Goal: Transaction & Acquisition: Purchase product/service

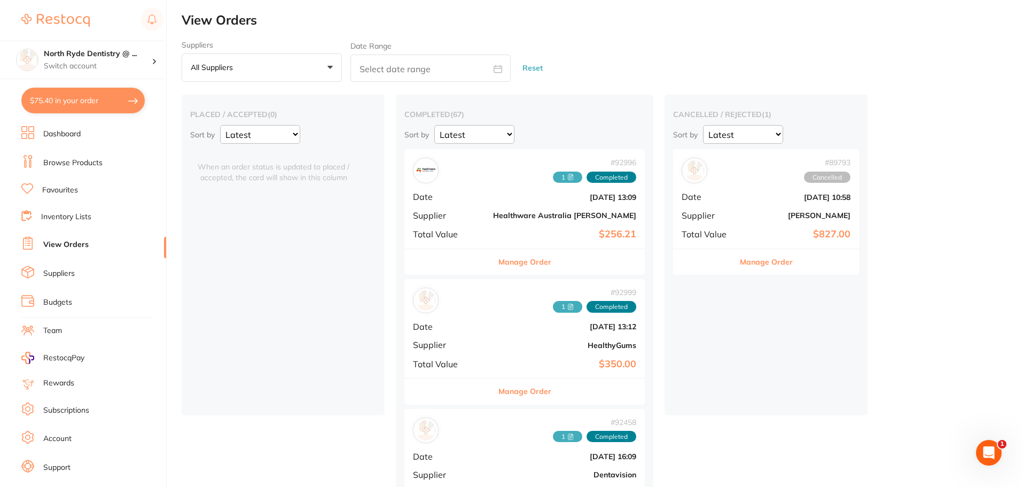
click at [63, 166] on link "Browse Products" at bounding box center [72, 163] width 59 height 11
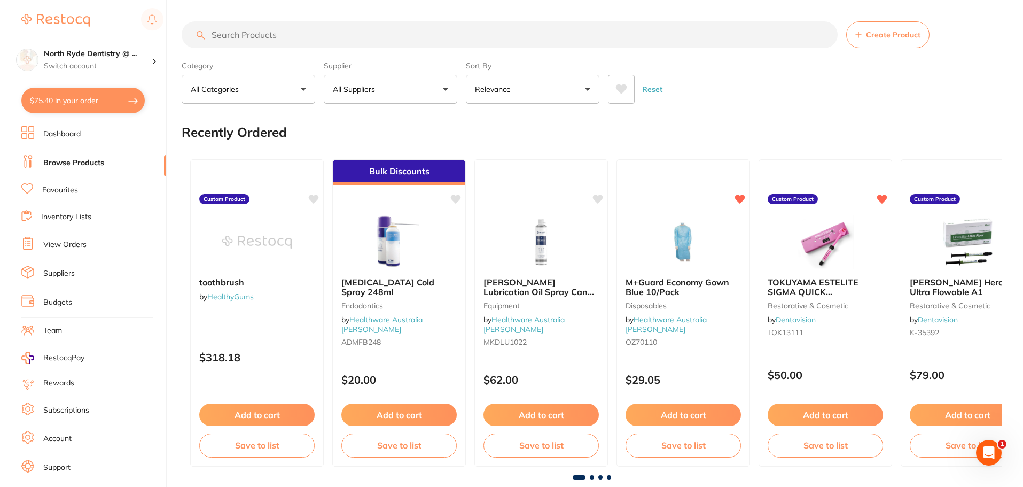
click at [242, 36] on input "search" at bounding box center [510, 34] width 656 height 27
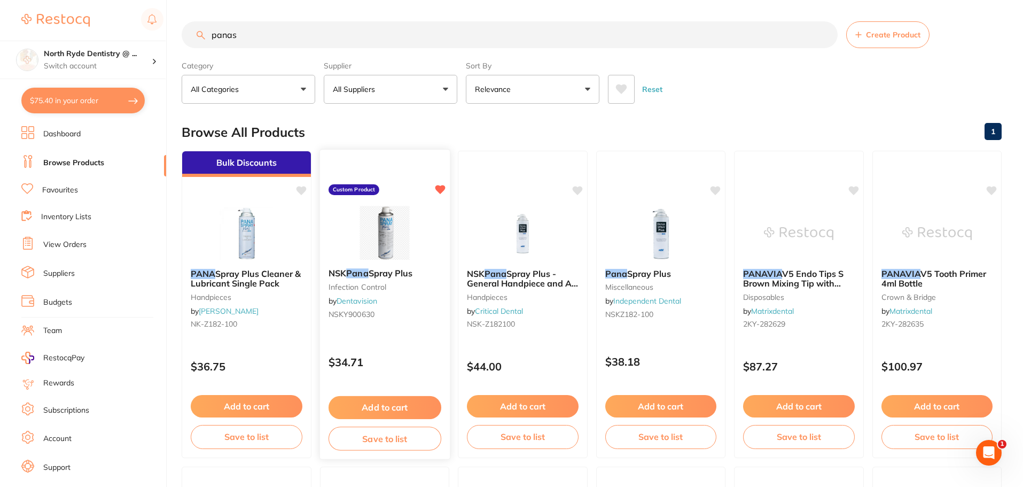
type input "panas"
click at [393, 410] on button "Add to cart" at bounding box center [384, 407] width 113 height 23
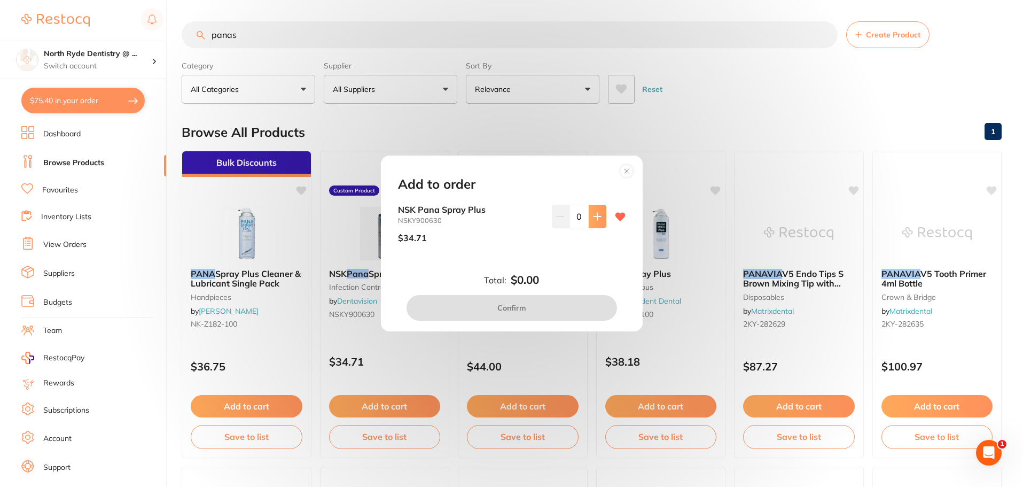
click at [598, 218] on icon at bounding box center [597, 216] width 9 height 9
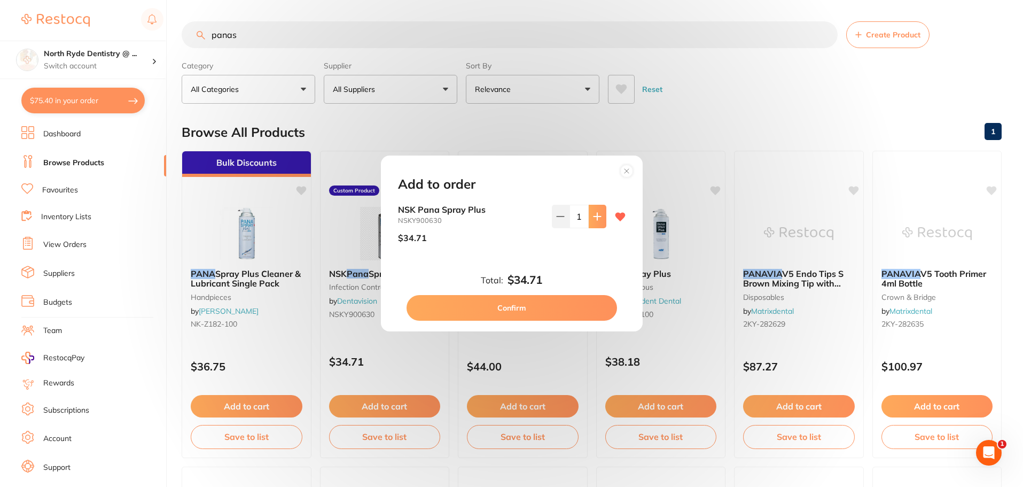
click at [598, 218] on icon at bounding box center [597, 216] width 9 height 9
type input "4"
click at [527, 309] on button "Confirm" at bounding box center [512, 308] width 211 height 26
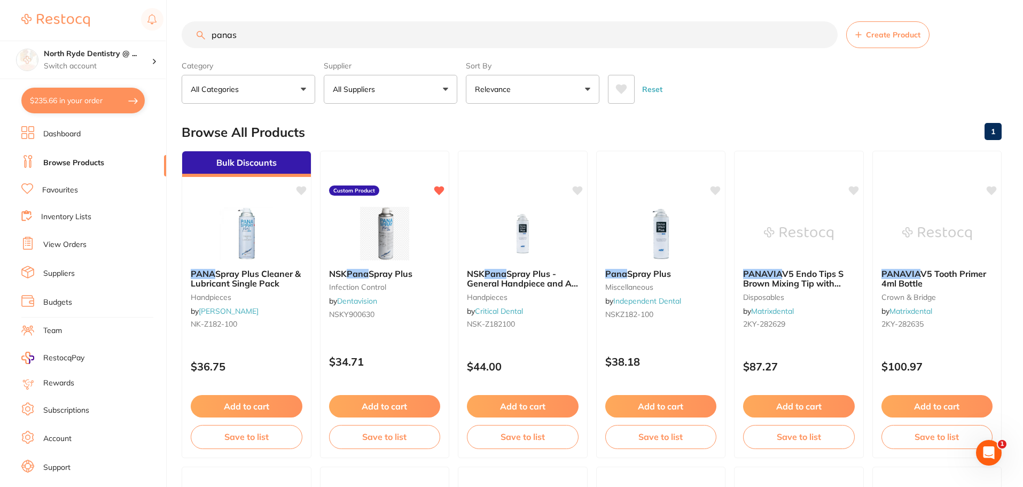
click at [65, 277] on link "Suppliers" at bounding box center [59, 273] width 32 height 11
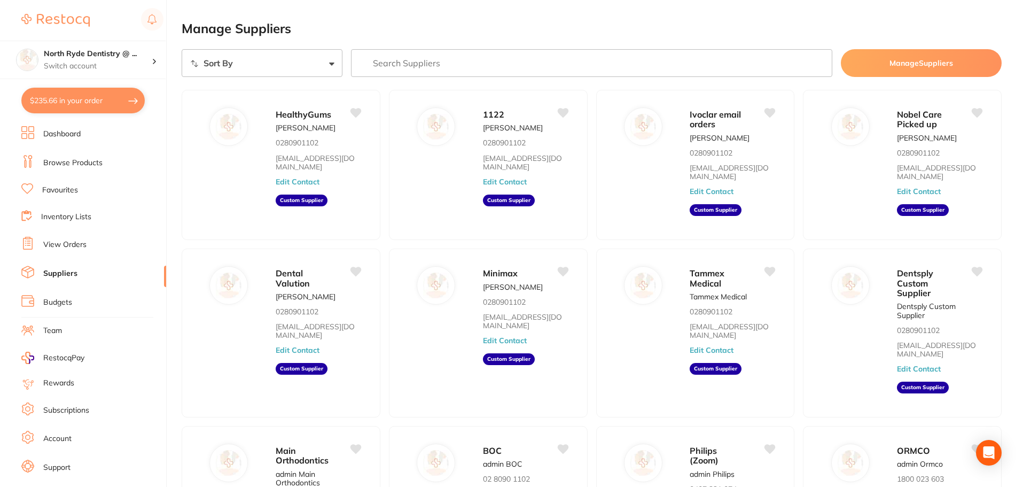
click at [66, 244] on link "View Orders" at bounding box center [64, 244] width 43 height 11
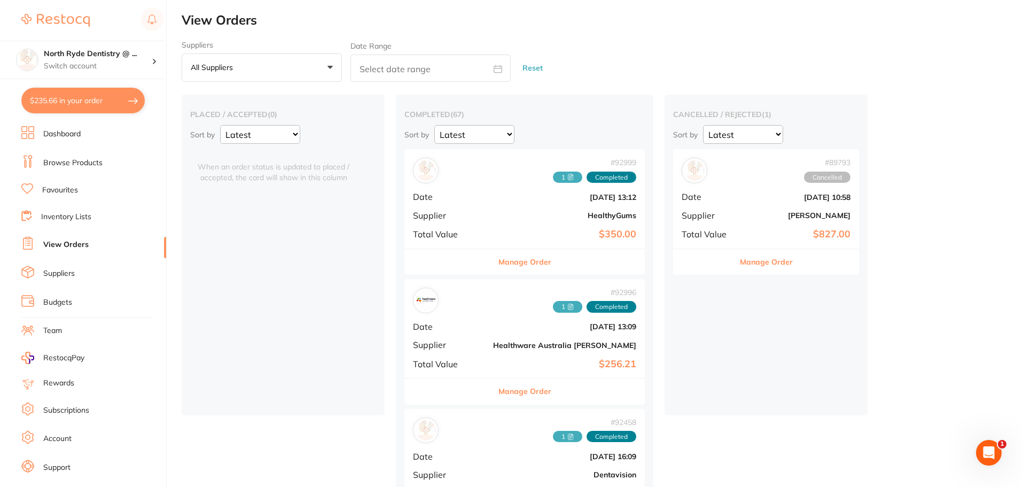
click at [448, 338] on div "# 92996 1 Completed Date [DATE] 13:09 Supplier Healthware [GEOGRAPHIC_DATA] [PE…" at bounding box center [525, 328] width 240 height 99
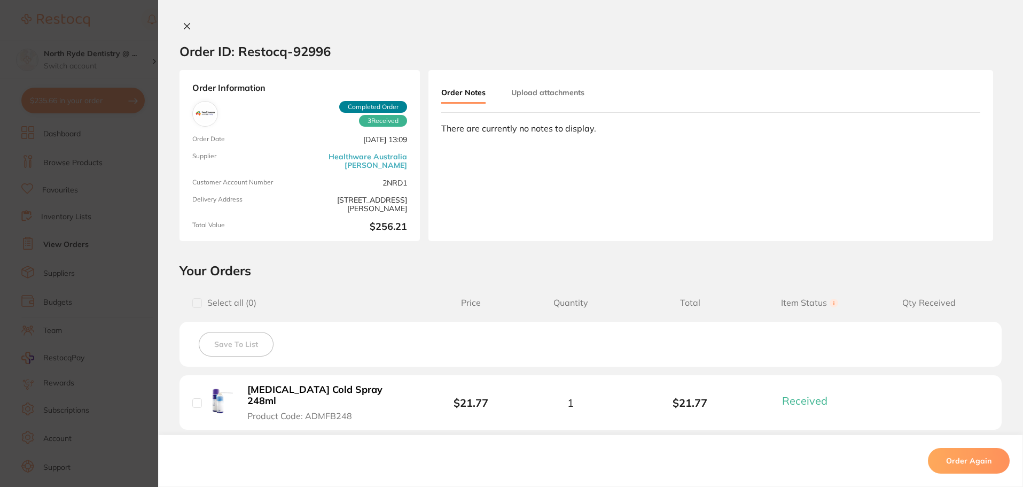
click at [486, 132] on div "There are currently no notes to display." at bounding box center [710, 128] width 539 height 10
click at [479, 127] on div "There are currently no notes to display." at bounding box center [710, 128] width 539 height 10
click at [461, 92] on button "Order Notes" at bounding box center [463, 93] width 44 height 21
click at [511, 163] on div "Order Notes Upload attachments There are currently no notes to display." at bounding box center [711, 155] width 565 height 171
click at [498, 154] on div "Order Notes Upload attachments There are currently no notes to display." at bounding box center [711, 155] width 565 height 171
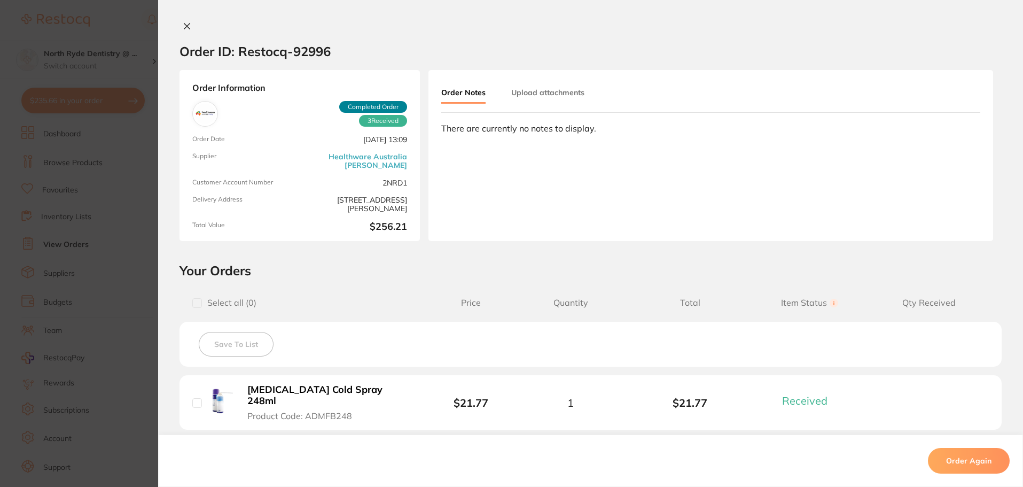
click at [541, 96] on button "Upload attachments" at bounding box center [547, 92] width 73 height 19
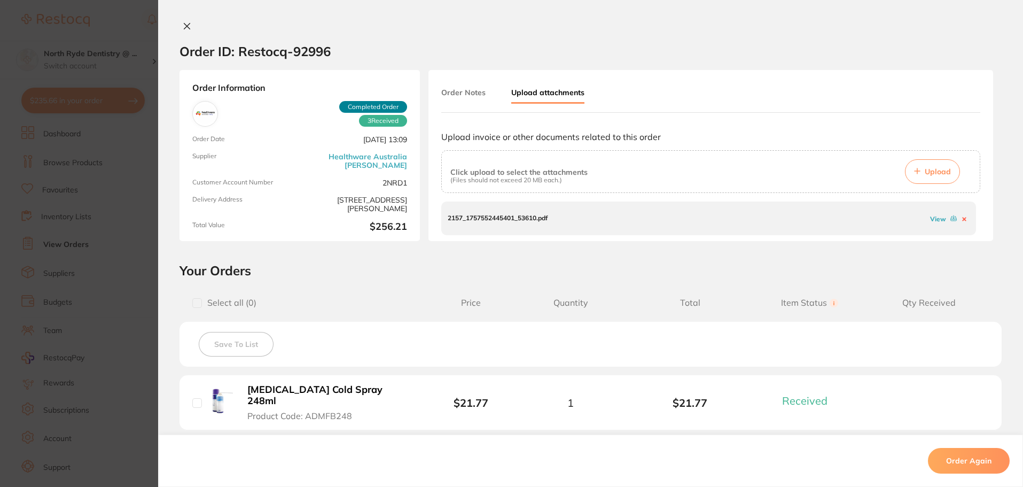
click at [446, 97] on button "Order Notes" at bounding box center [463, 92] width 44 height 19
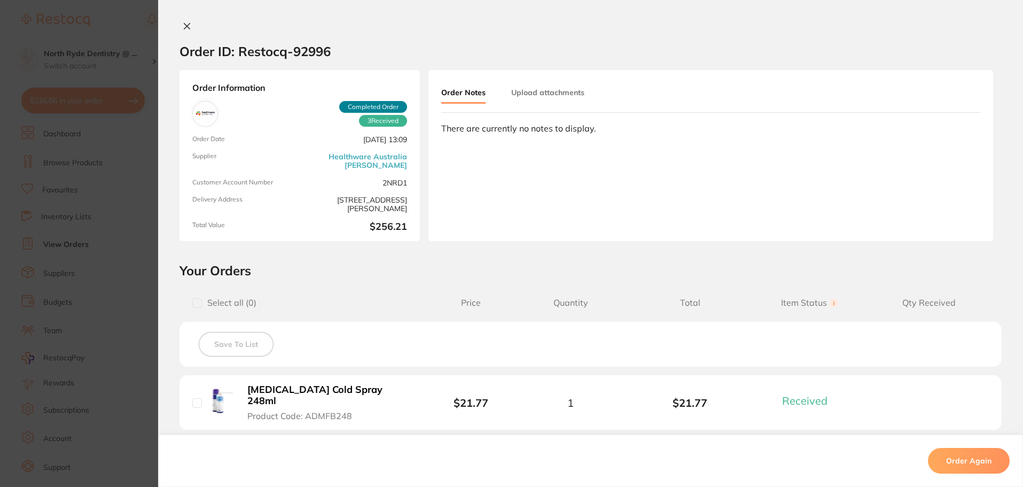
click at [79, 103] on section "Order ID: Restocq- 92996 Order Information 3 Received Completed Order Order Dat…" at bounding box center [511, 243] width 1023 height 487
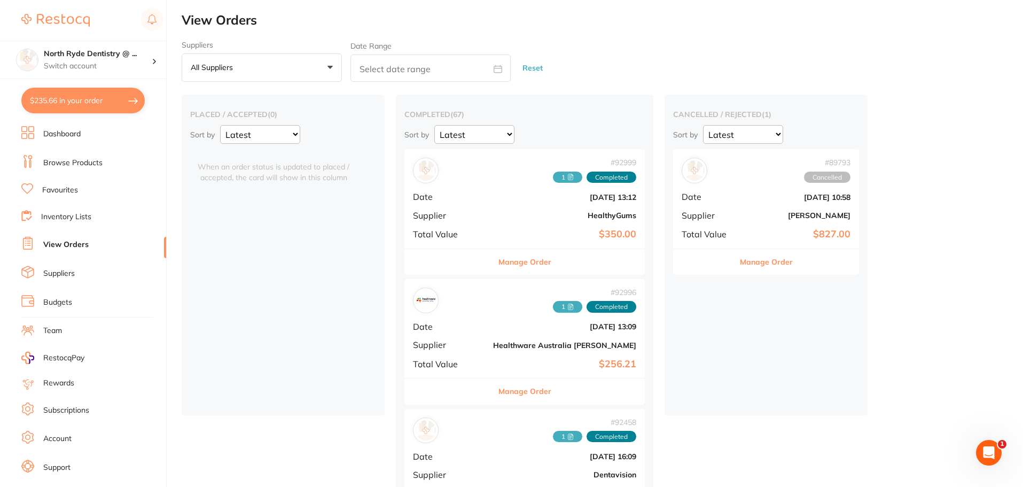
click at [79, 103] on button "$235.66 in your order" at bounding box center [82, 101] width 123 height 26
checkbox input "true"
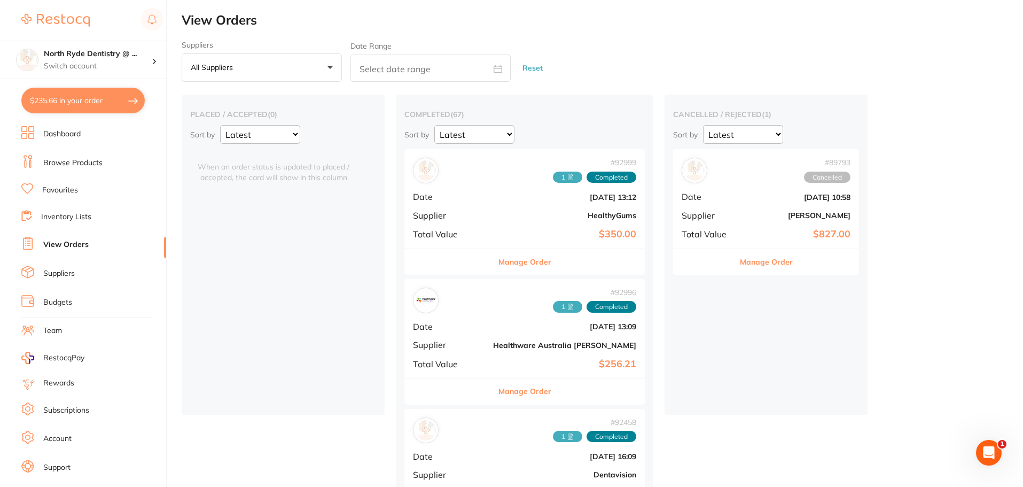
checkbox input "true"
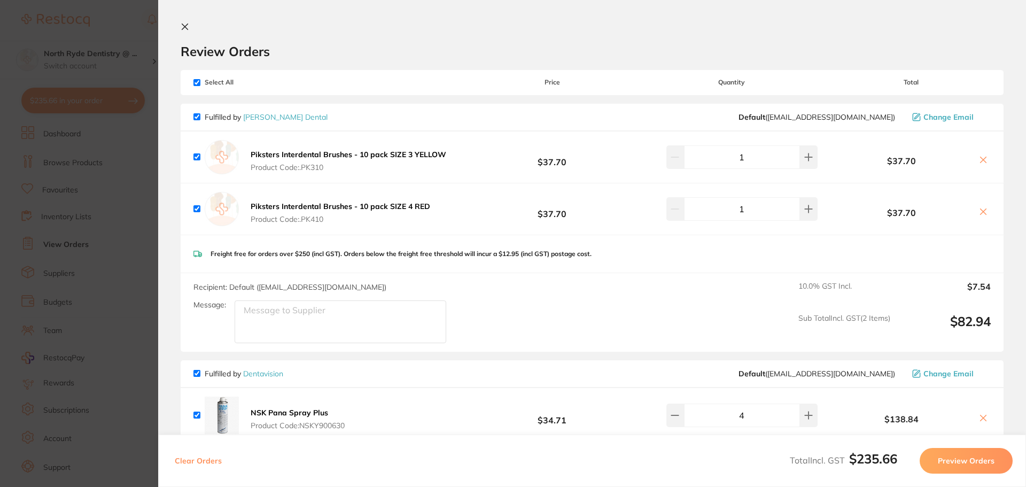
click at [197, 81] on input "checkbox" at bounding box center [196, 82] width 7 height 7
checkbox input "false"
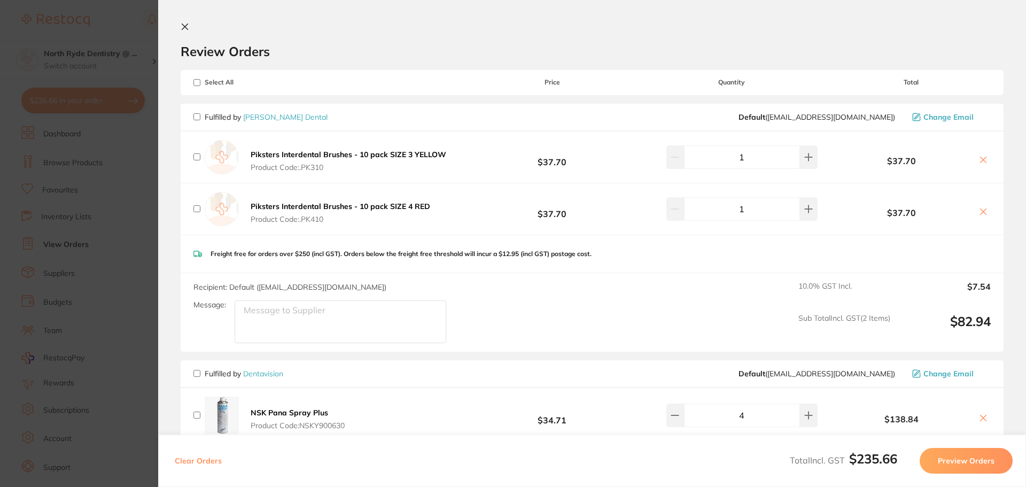
checkbox input "false"
click at [198, 372] on input "checkbox" at bounding box center [196, 373] width 7 height 7
checkbox input "true"
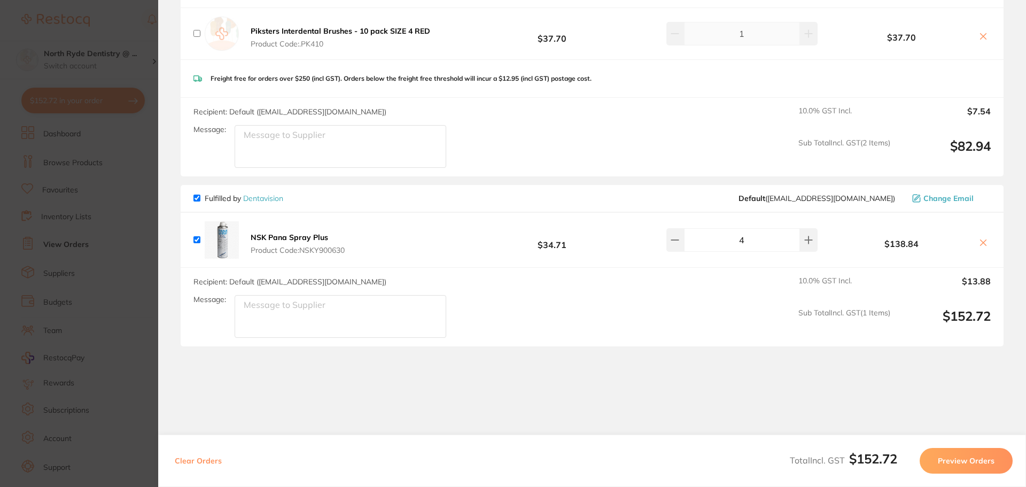
scroll to position [203, 0]
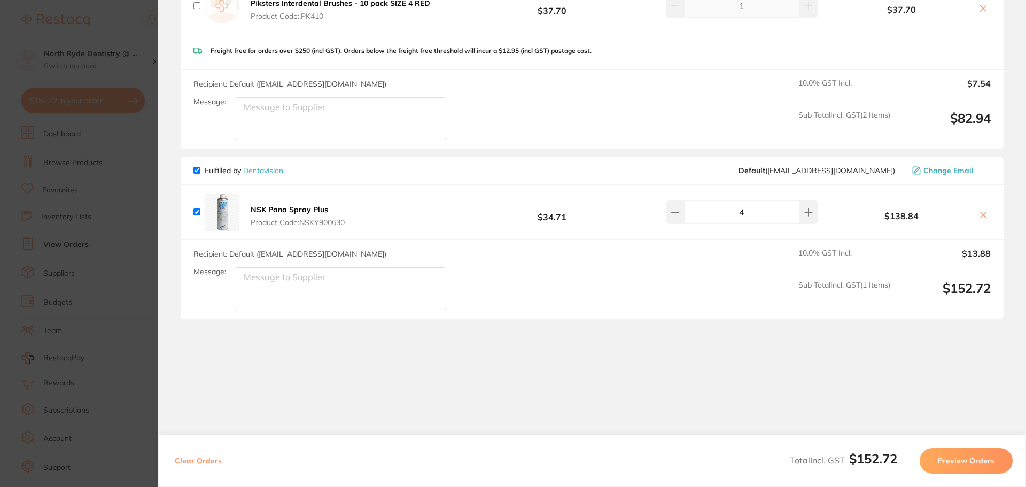
click at [252, 296] on textarea "Message:" at bounding box center [341, 288] width 212 height 43
type textarea "Closed on Wednesdays"
click at [964, 460] on button "Preview Orders" at bounding box center [966, 461] width 93 height 26
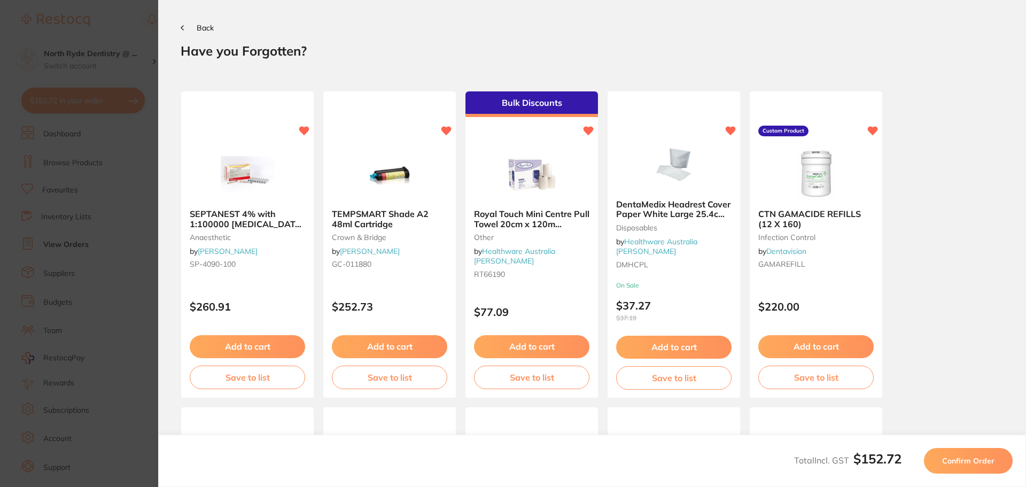
scroll to position [0, 0]
click at [968, 460] on span "Confirm Order" at bounding box center [968, 461] width 52 height 10
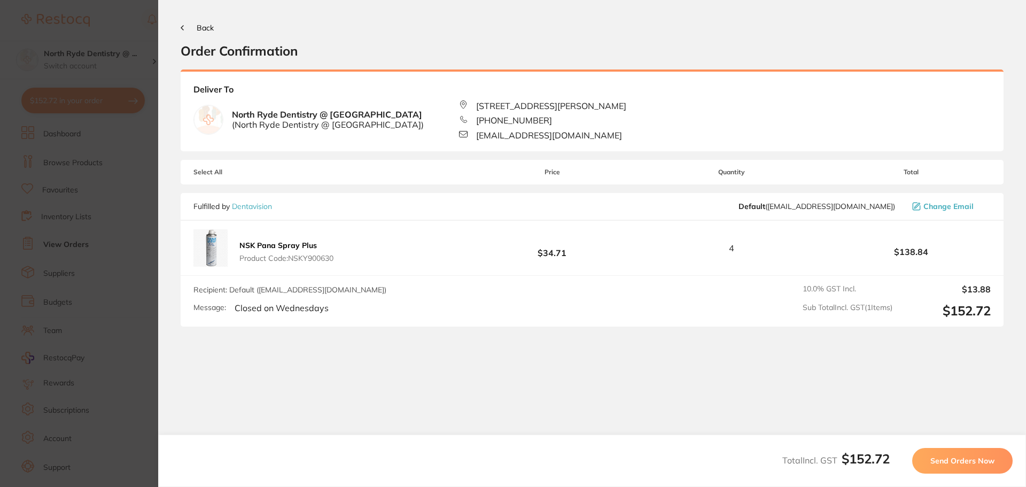
click at [968, 460] on span "Send Orders Now" at bounding box center [962, 461] width 64 height 10
